Goal: Task Accomplishment & Management: Manage account settings

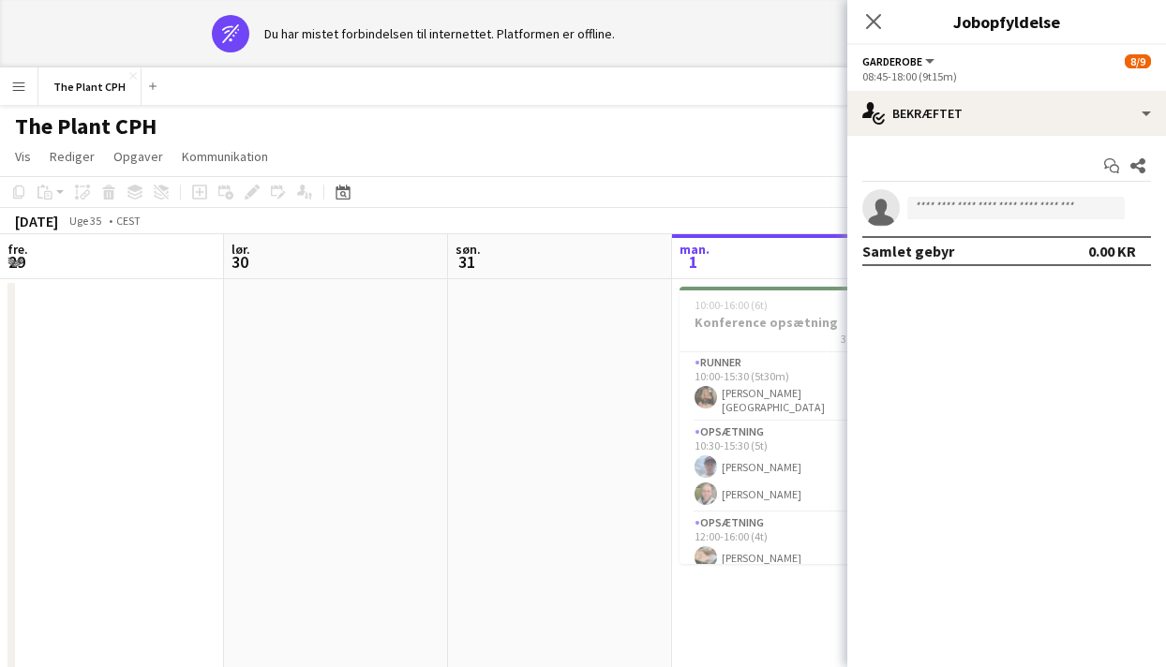
scroll to position [0, 597]
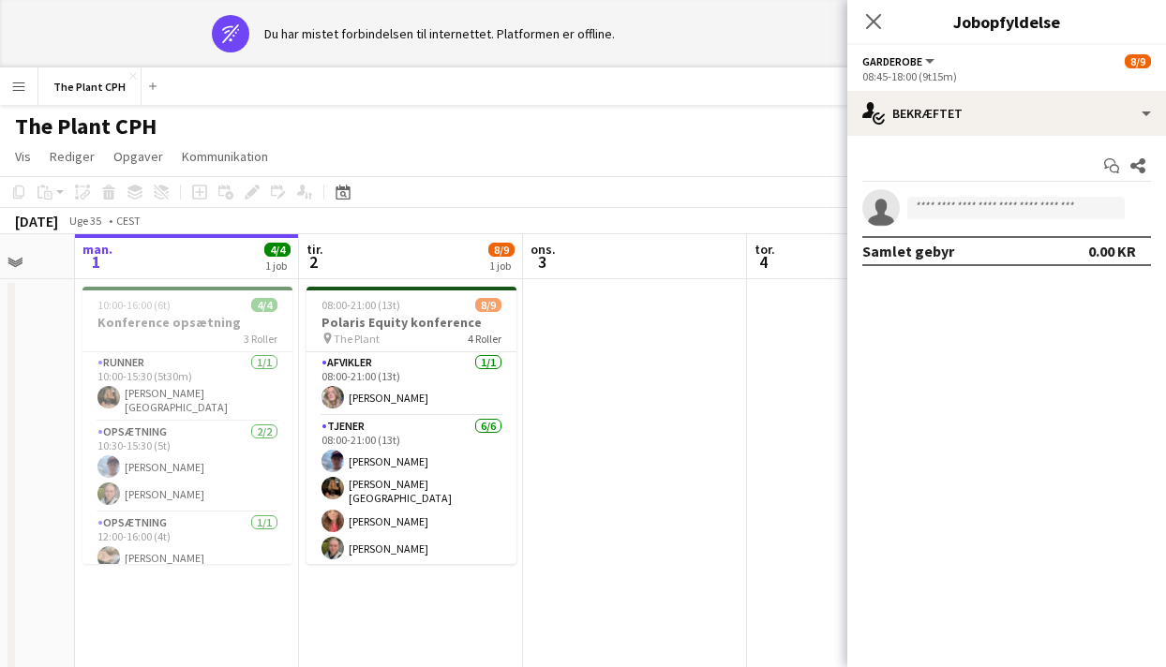
click at [500, 222] on div "[DATE] Uge 35 • CEST" at bounding box center [583, 221] width 1166 height 26
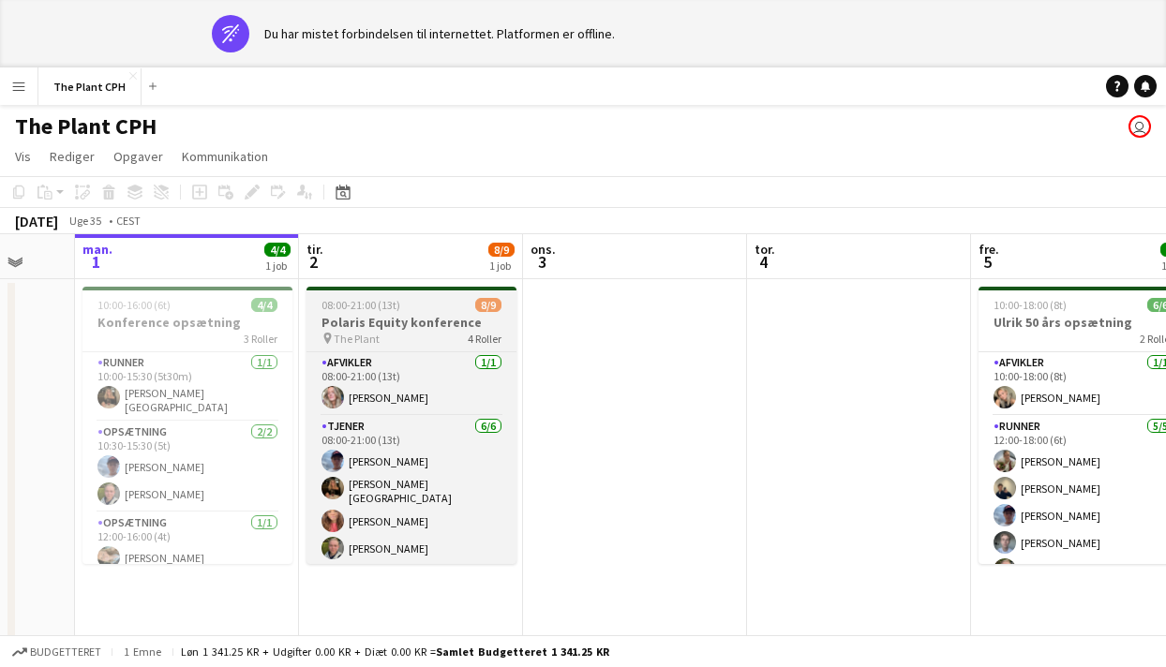
click at [406, 322] on h3 "Polaris Equity konference" at bounding box center [412, 322] width 210 height 17
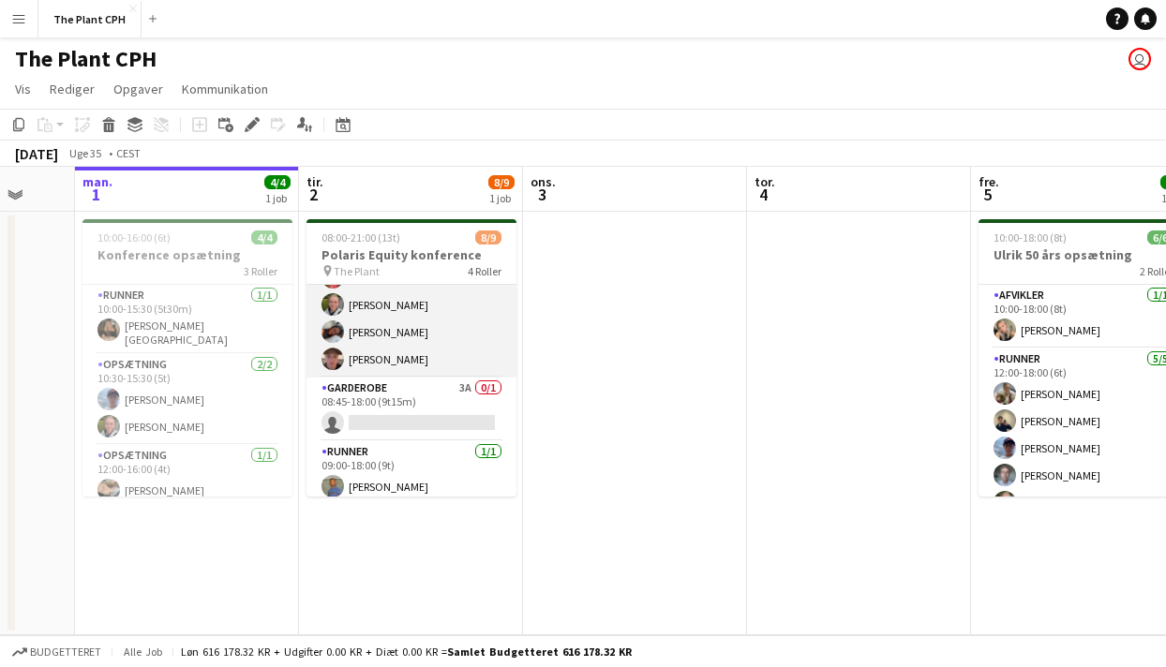
scroll to position [179, 0]
click at [422, 377] on app-card-role "Garderobe 3A 0/1 08:45-18:00 (9t15m) single-neutral-actions" at bounding box center [412, 407] width 210 height 64
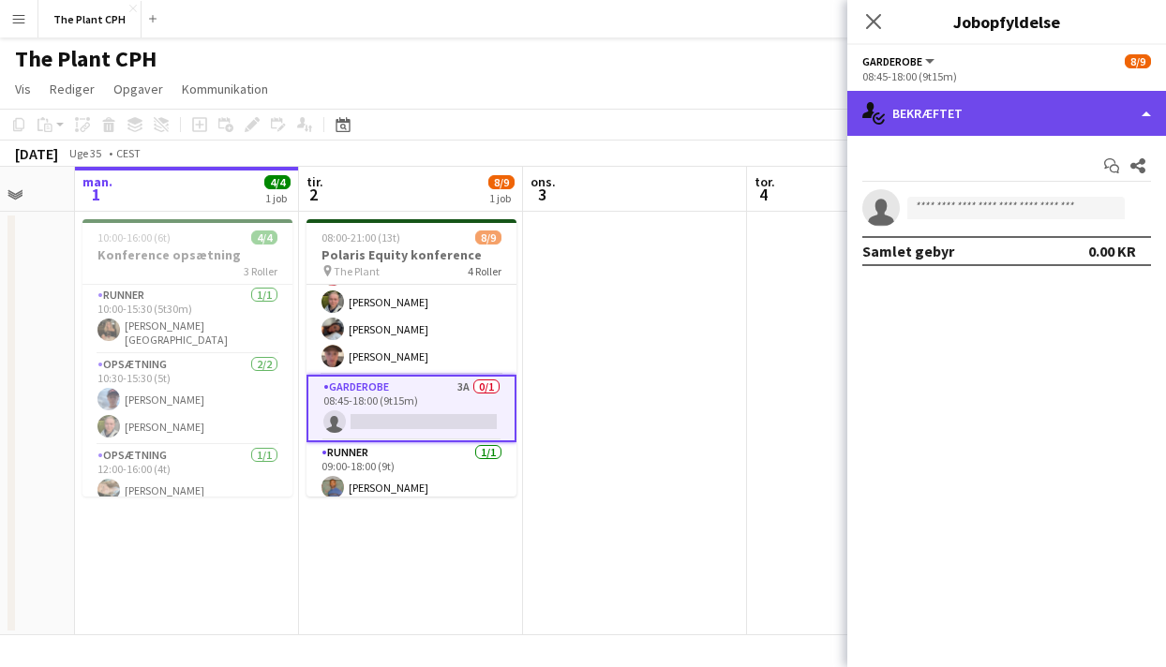
click at [1037, 112] on div "single-neutral-actions-check-2 Bekræftet" at bounding box center [1006, 113] width 319 height 45
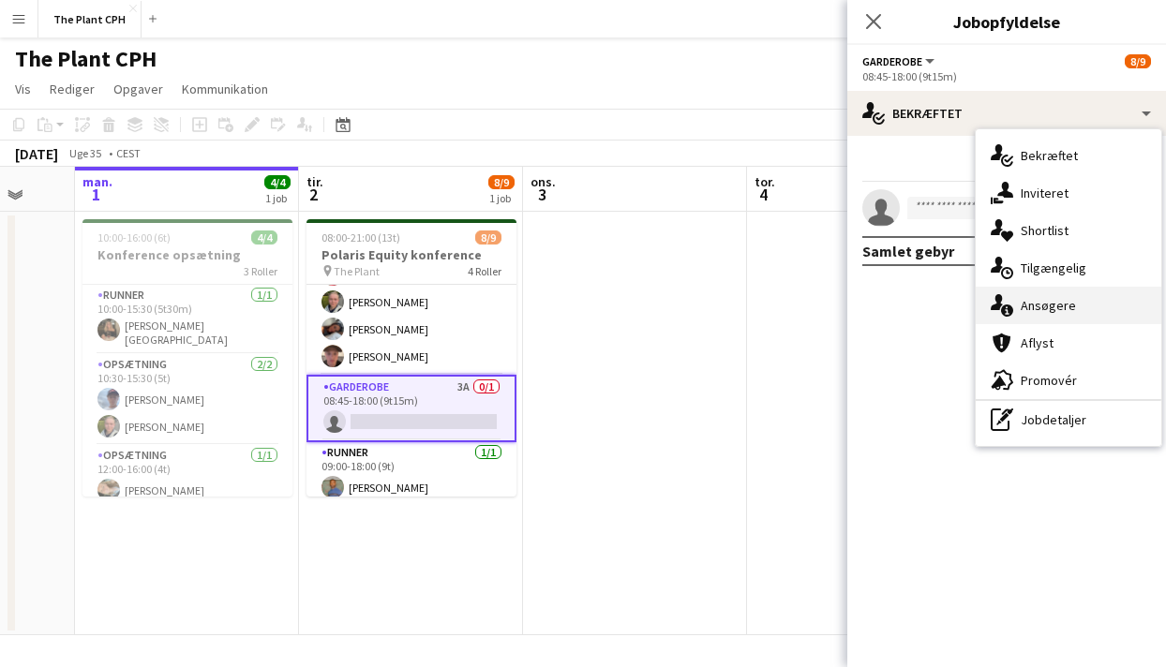
click at [1048, 300] on div "single-neutral-actions-information Ansøgere" at bounding box center [1069, 305] width 186 height 37
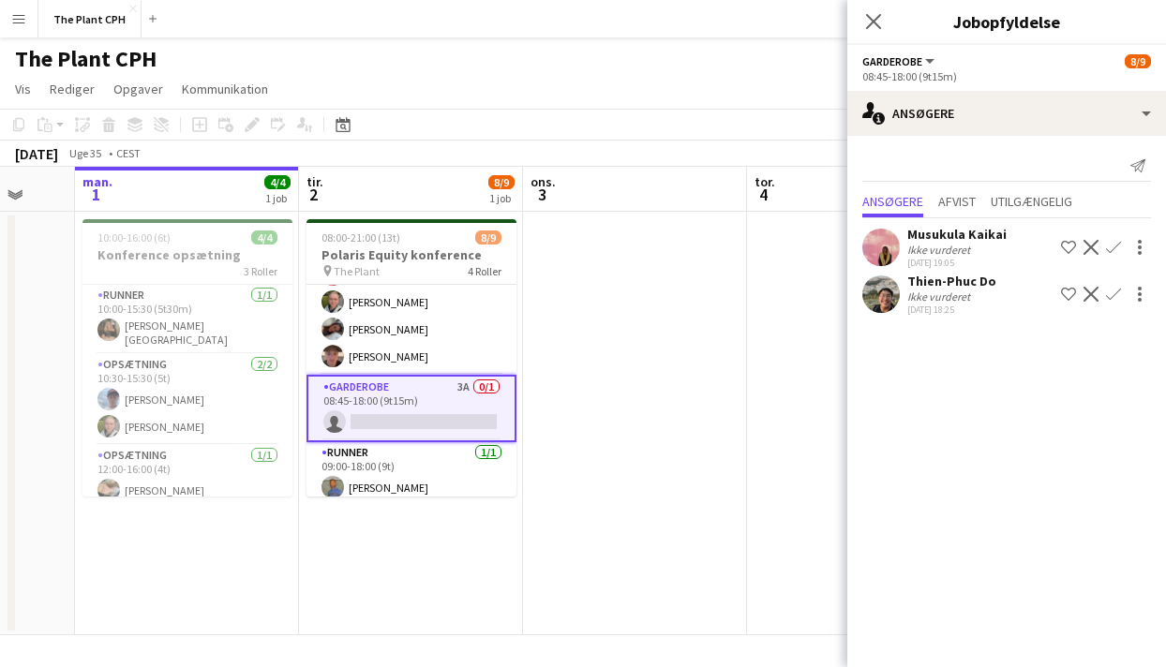
click at [1113, 292] on app-icon "Bekræft" at bounding box center [1113, 294] width 15 height 15
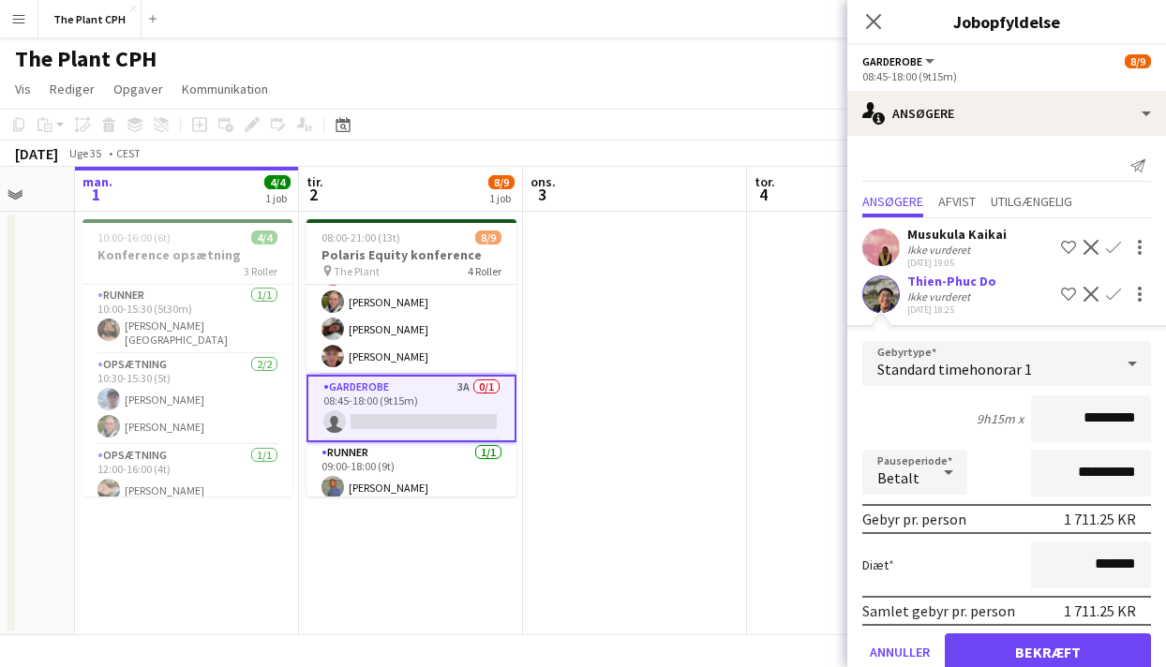
click at [936, 239] on div "Musukula Kaikai" at bounding box center [956, 234] width 99 height 17
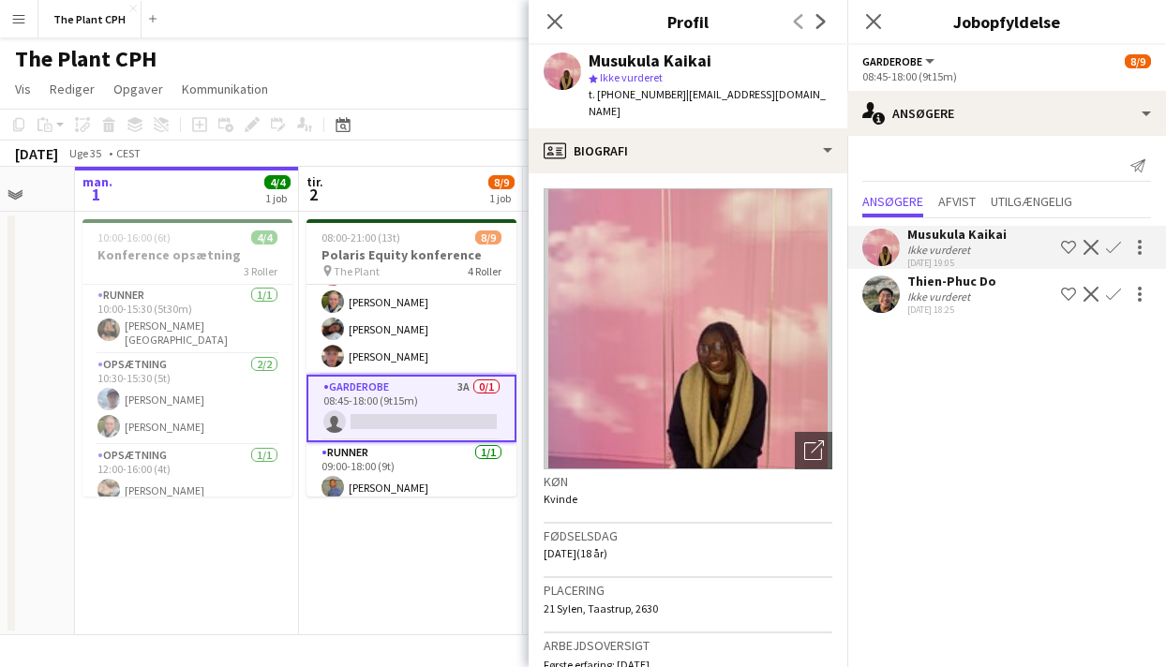
scroll to position [0, 0]
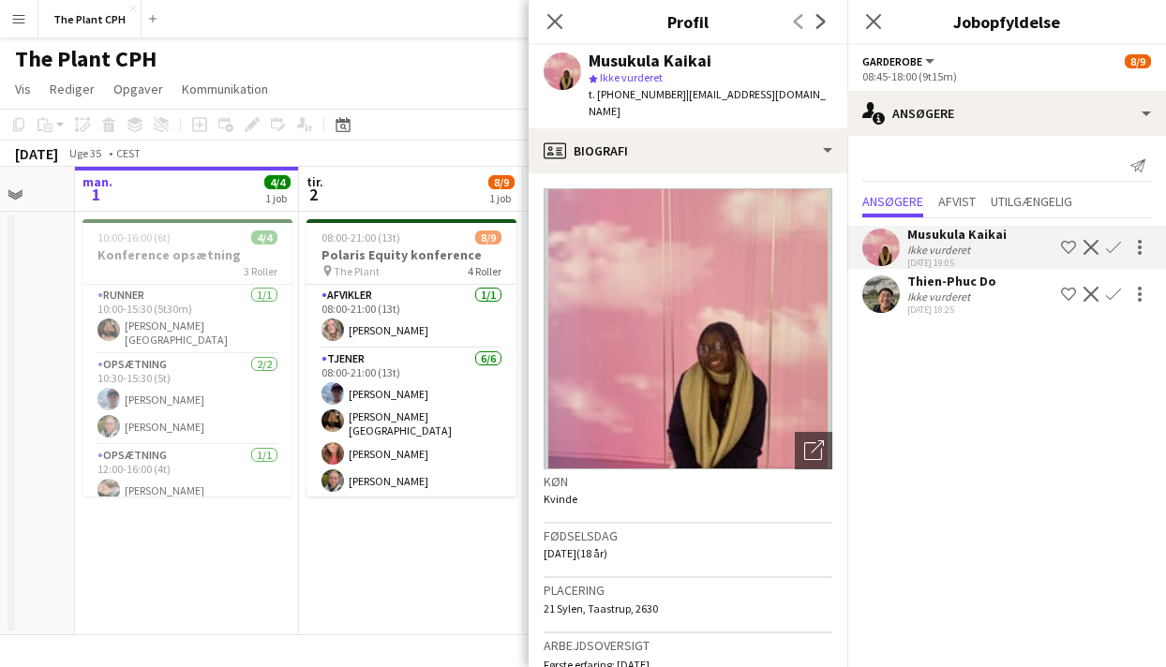
click at [437, 427] on app-card-role "Tjener [DATE] 08:00-21:00 (13t) [PERSON_NAME] [PERSON_NAME]-[PERSON_NAME] [PERS…" at bounding box center [412, 451] width 210 height 205
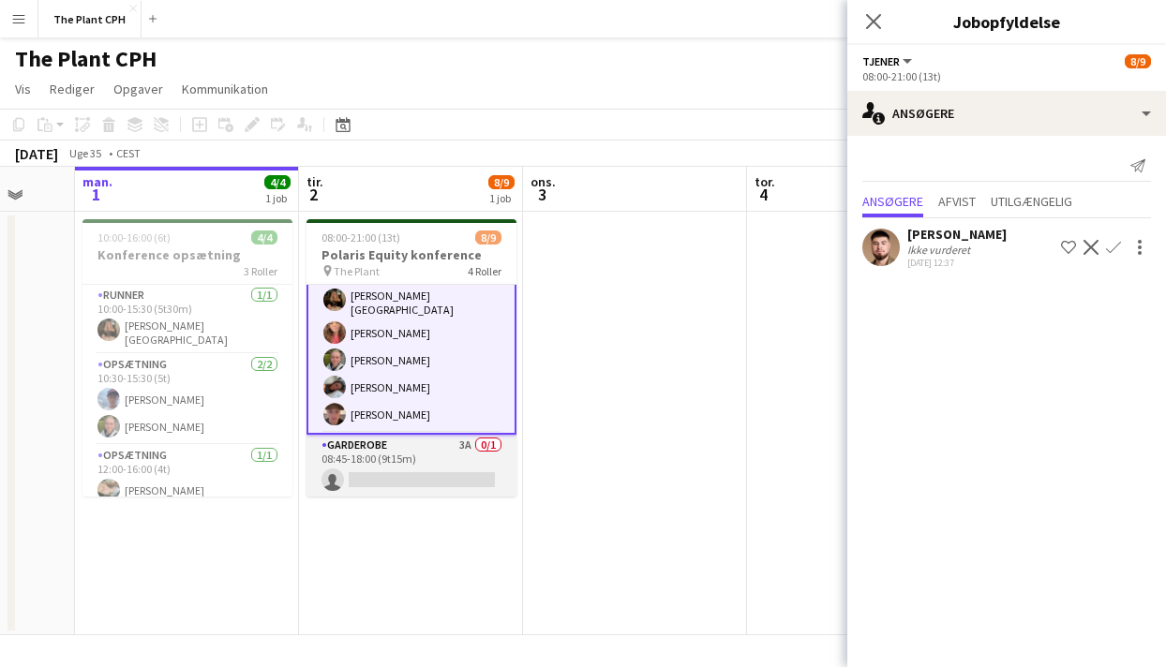
click at [436, 468] on app-card-role "Garderobe 3A 0/1 08:45-18:00 (9t15m) single-neutral-actions" at bounding box center [412, 467] width 210 height 64
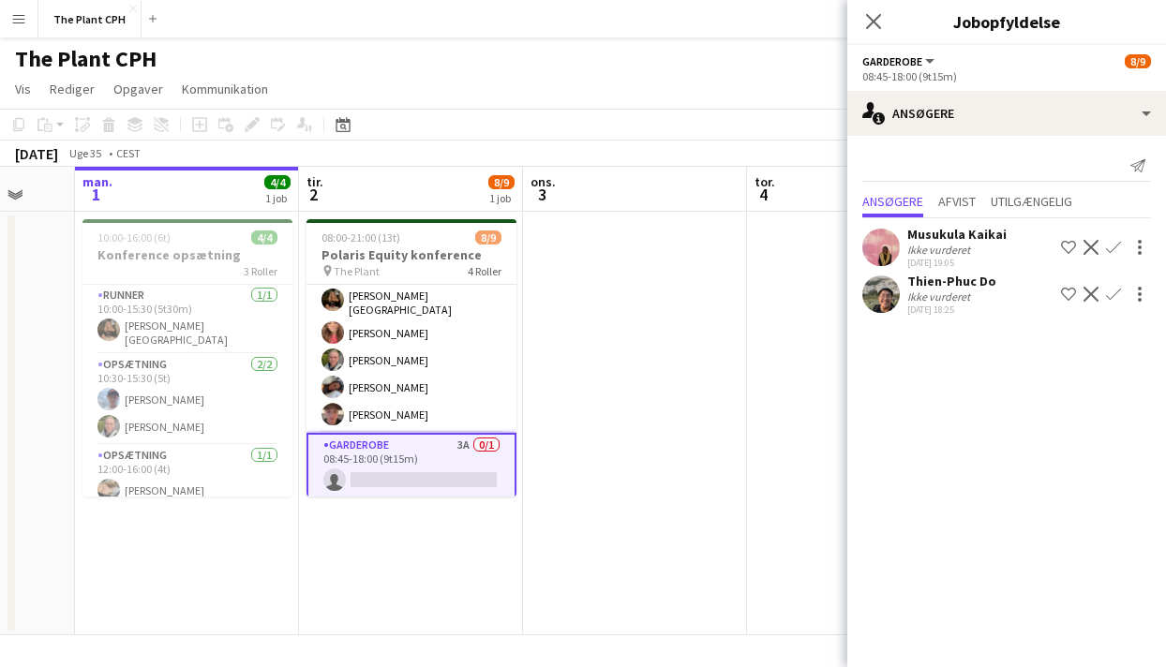
click at [1108, 292] on app-icon "Bekræft" at bounding box center [1113, 294] width 15 height 15
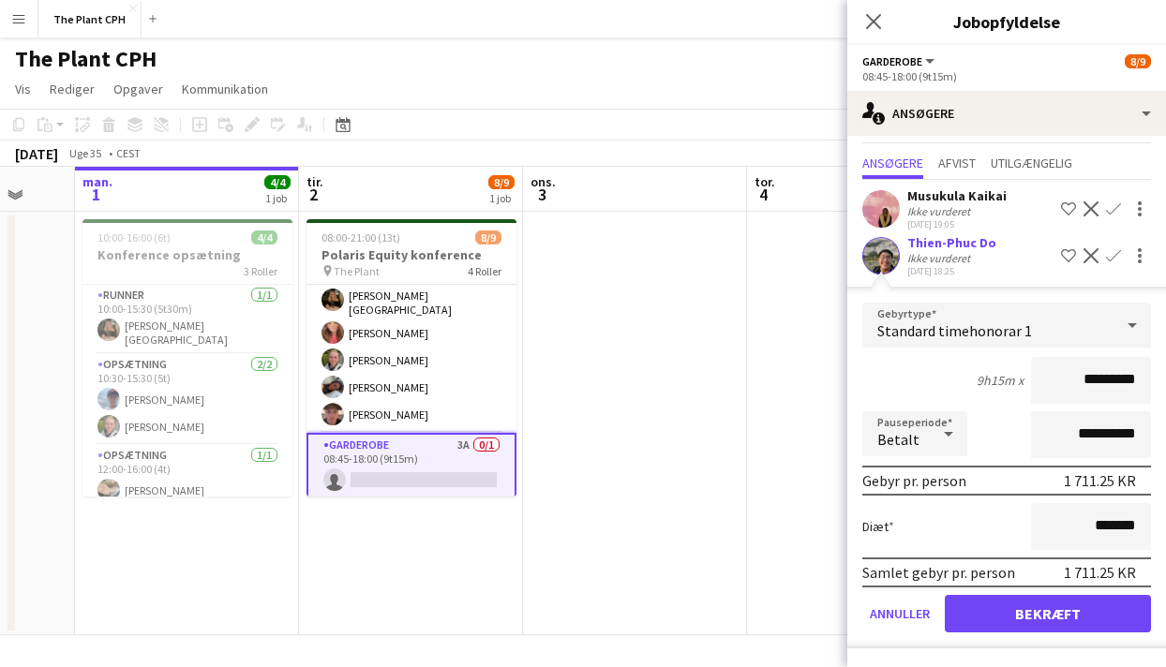
scroll to position [37, 0]
click at [1087, 618] on button "Bekræft" at bounding box center [1048, 614] width 206 height 37
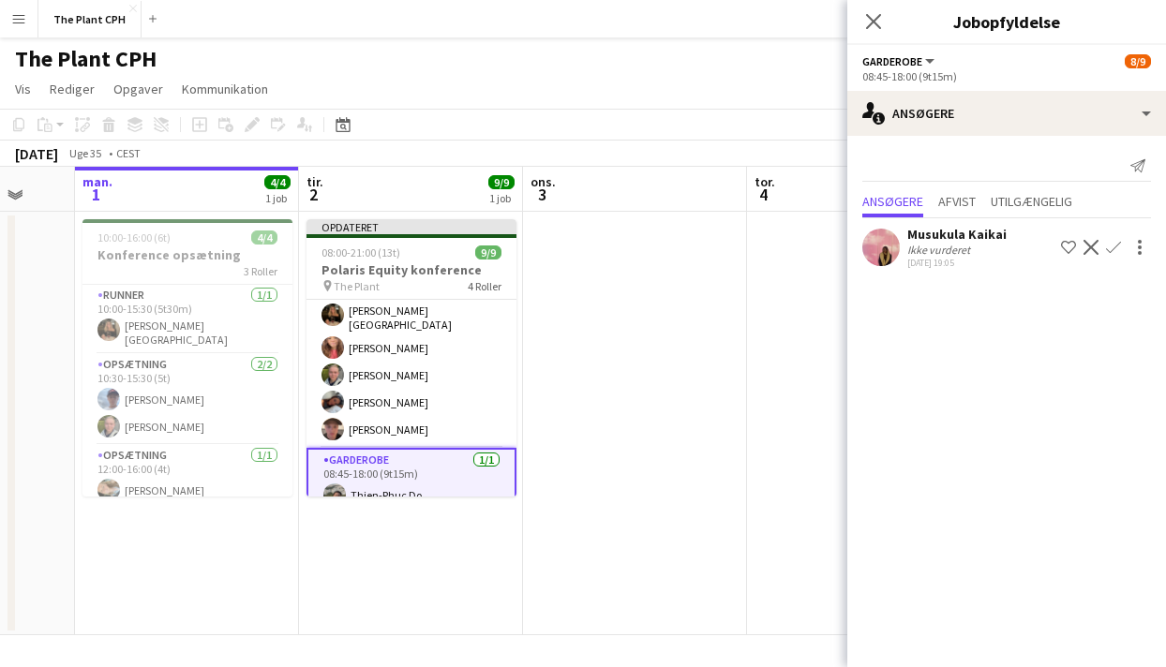
click at [756, 158] on div "[DATE] Uge 35 • CEST Publicer 1 job Tilbagefør 1 job" at bounding box center [583, 154] width 1166 height 26
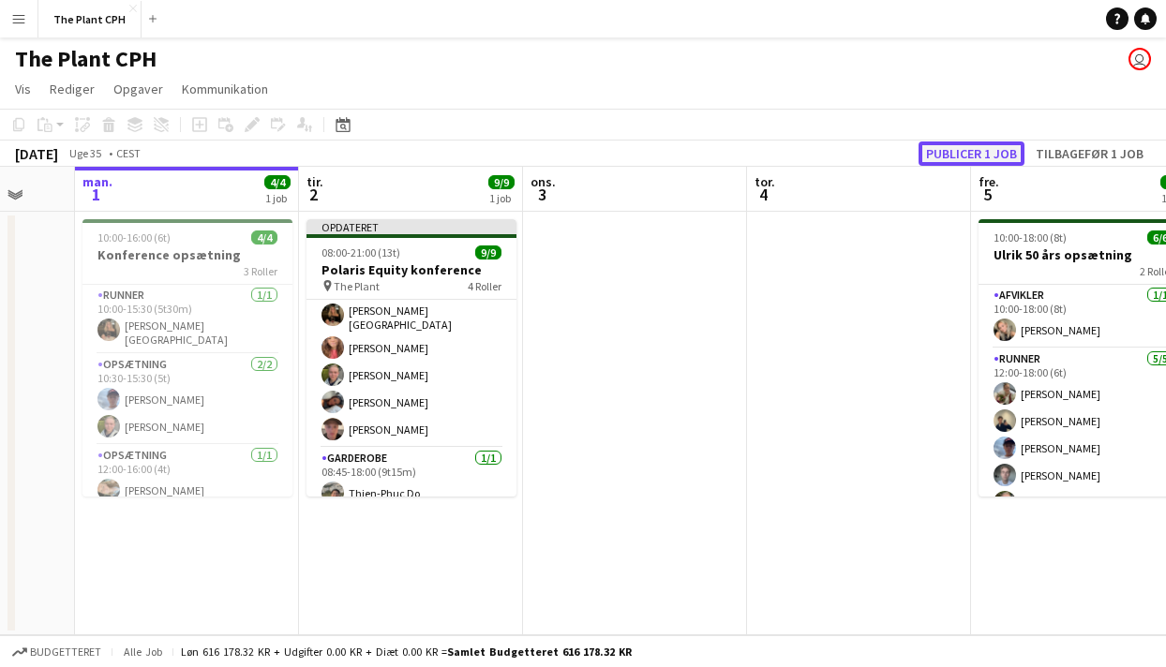
click at [985, 152] on button "Publicer 1 job" at bounding box center [972, 154] width 106 height 24
